Goal: Find specific page/section: Find specific page/section

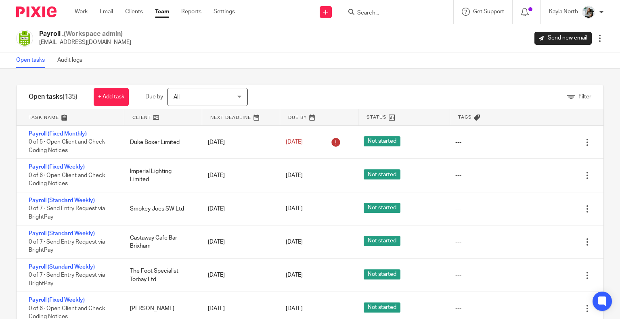
click at [370, 13] on input "Search" at bounding box center [393, 13] width 73 height 7
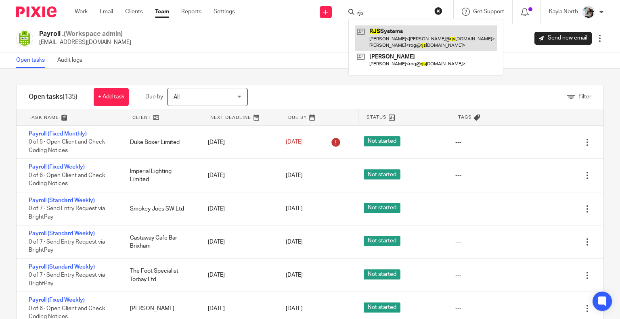
type input "rjs"
click at [388, 30] on link at bounding box center [426, 37] width 142 height 25
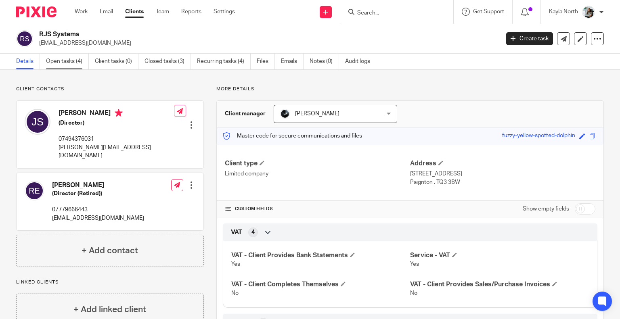
click at [61, 57] on link "Open tasks (4)" at bounding box center [67, 62] width 43 height 16
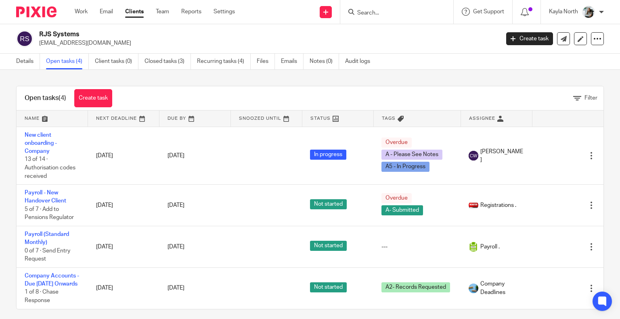
scroll to position [6, 0]
click at [163, 17] on div "Work Email Clients Team Reports Settings Work Email Clients Team Reports Settin…" at bounding box center [157, 12] width 180 height 24
click at [162, 12] on link "Team" at bounding box center [162, 12] width 13 height 8
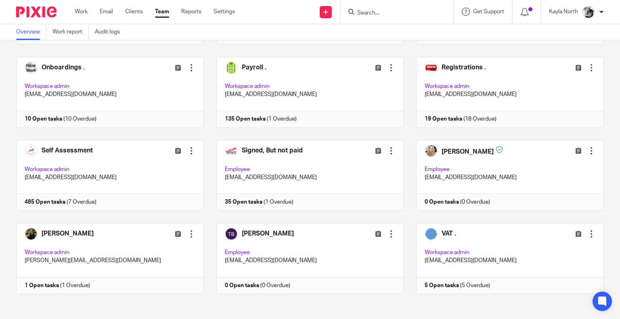
scroll to position [457, 0]
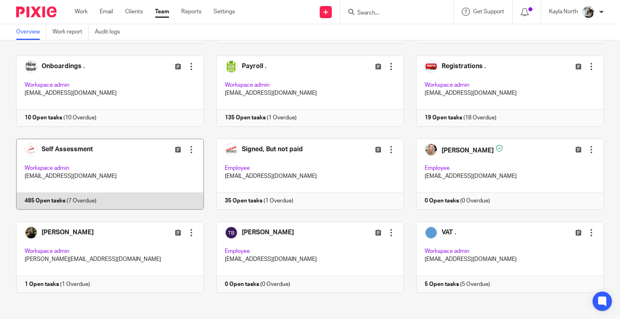
click at [174, 165] on link at bounding box center [104, 174] width 200 height 71
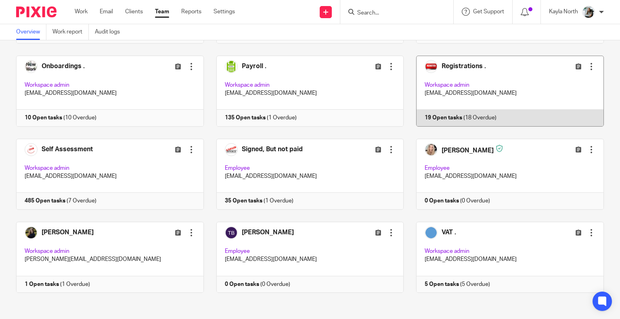
click at [436, 61] on link at bounding box center [504, 91] width 200 height 71
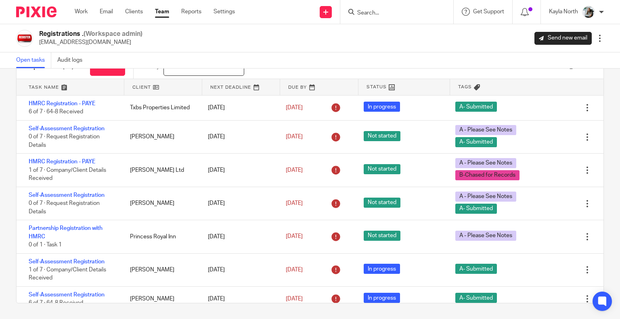
click at [53, 8] on img at bounding box center [36, 11] width 40 height 11
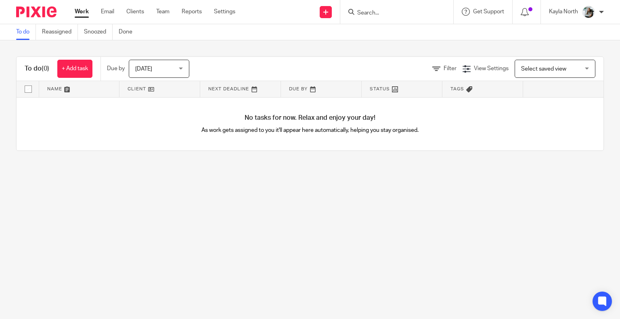
click at [371, 11] on input "Search" at bounding box center [393, 13] width 73 height 7
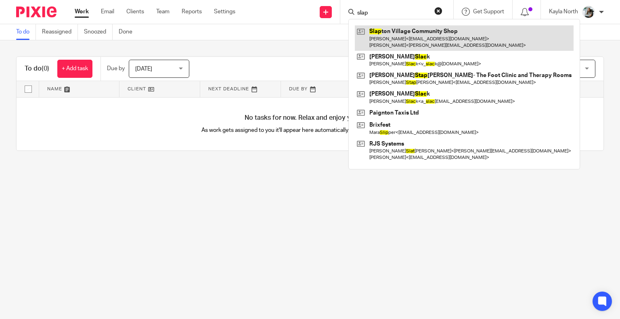
type input "slap"
click at [369, 28] on link at bounding box center [464, 37] width 219 height 25
